Goal: Find specific page/section: Find specific page/section

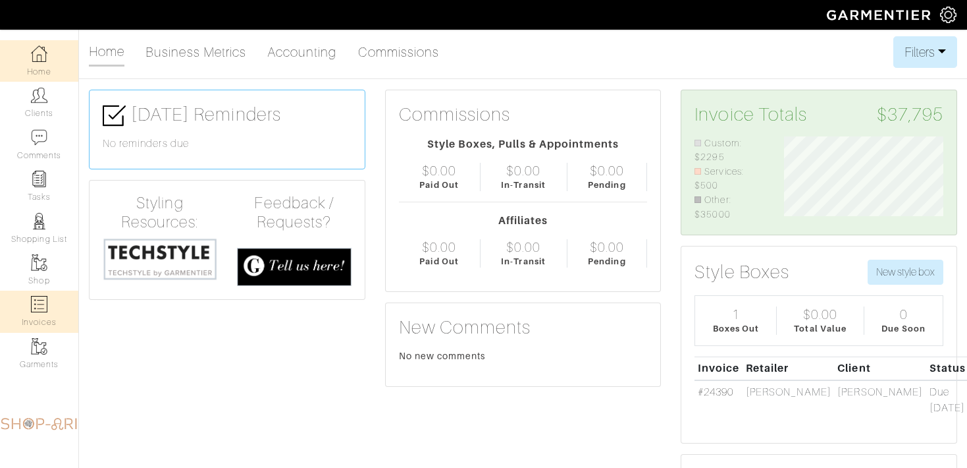
scroll to position [85, 178]
click at [41, 313] on link "Invoices" at bounding box center [39, 310] width 78 height 41
select select
